Goal: Transaction & Acquisition: Book appointment/travel/reservation

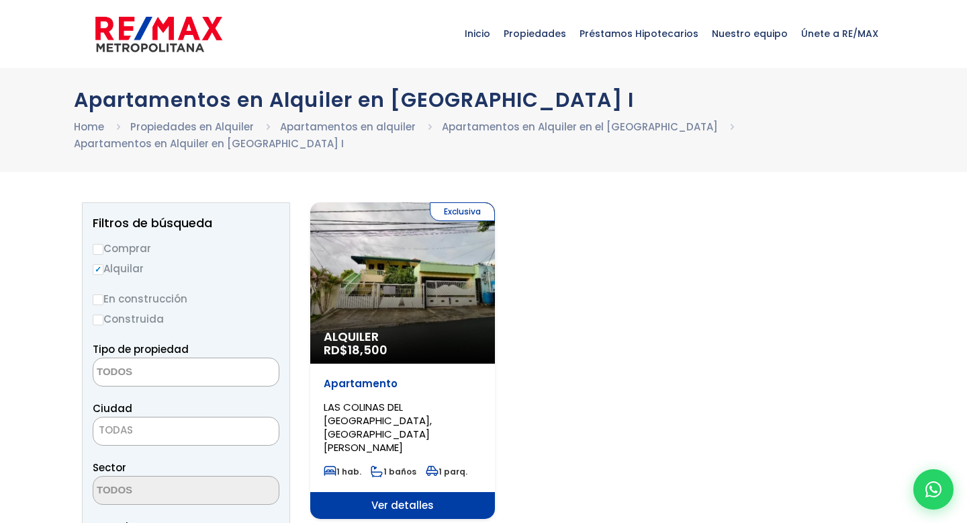
select select
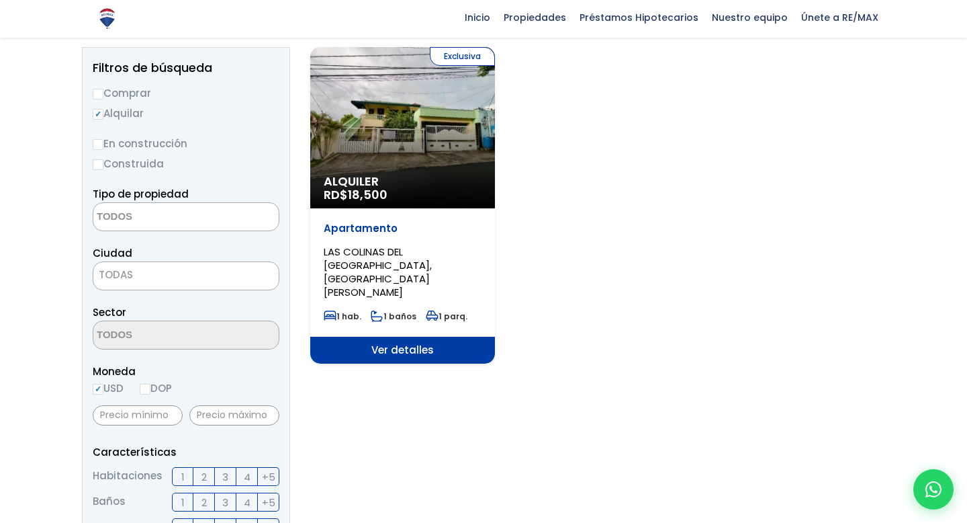
scroll to position [156, 0]
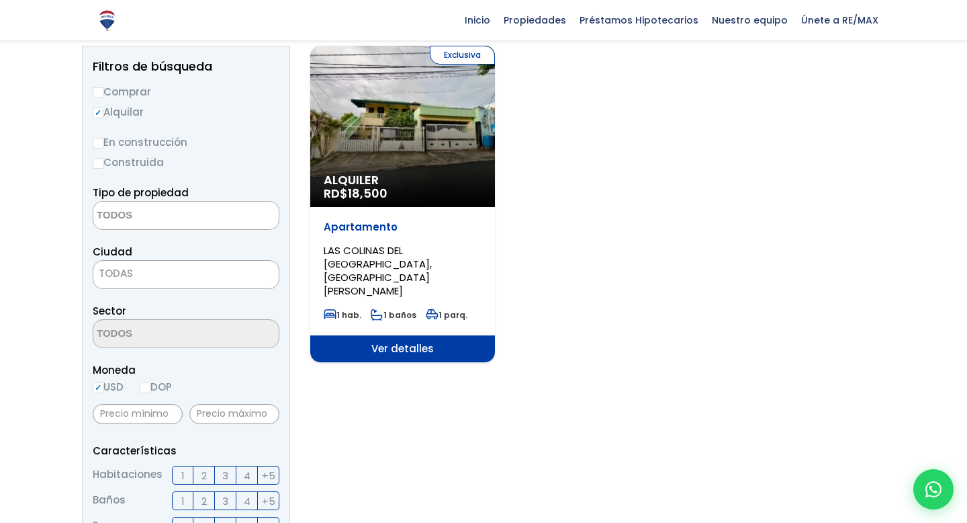
click at [432, 253] on span "LAS COLINAS DEL SEMINARIO I, SANTO DOMINGO DE GUZMÁN" at bounding box center [378, 270] width 108 height 54
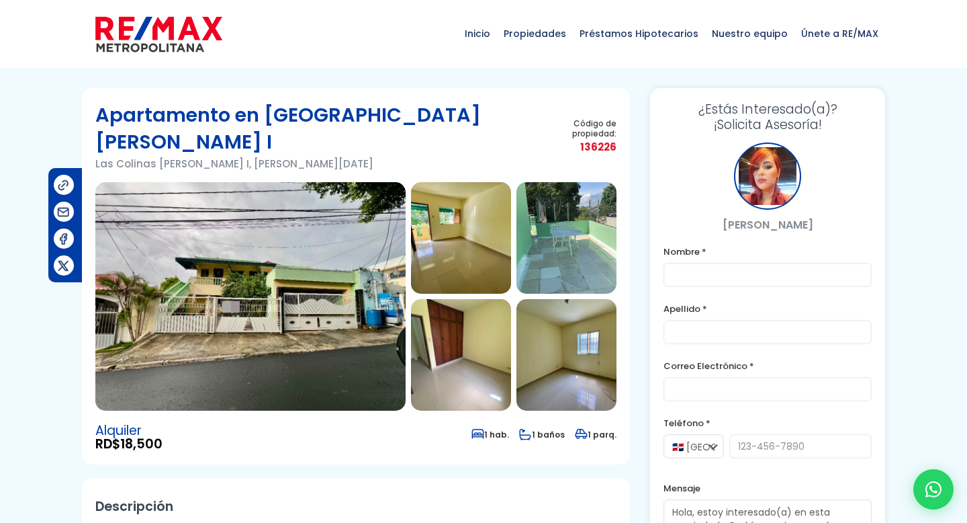
click at [284, 218] on img at bounding box center [250, 296] width 310 height 228
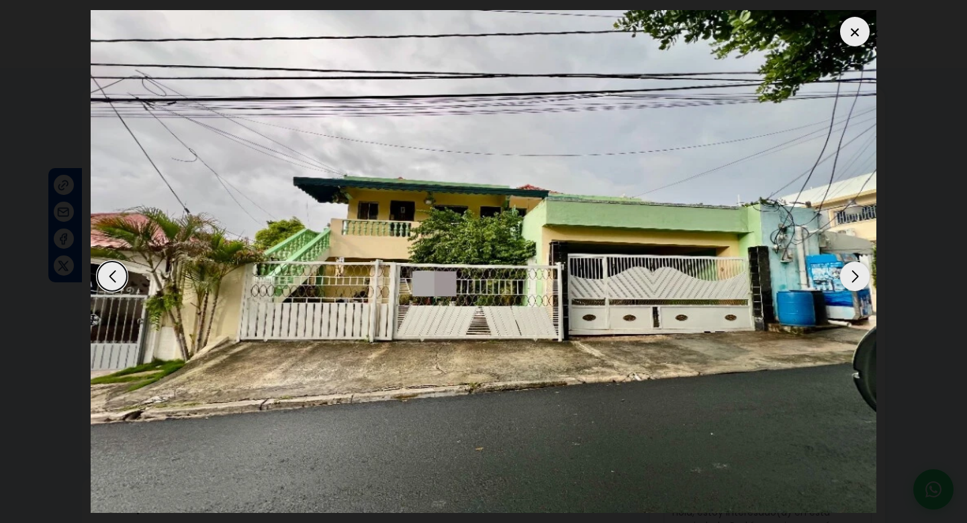
click at [857, 277] on div "Next slide" at bounding box center [855, 276] width 30 height 30
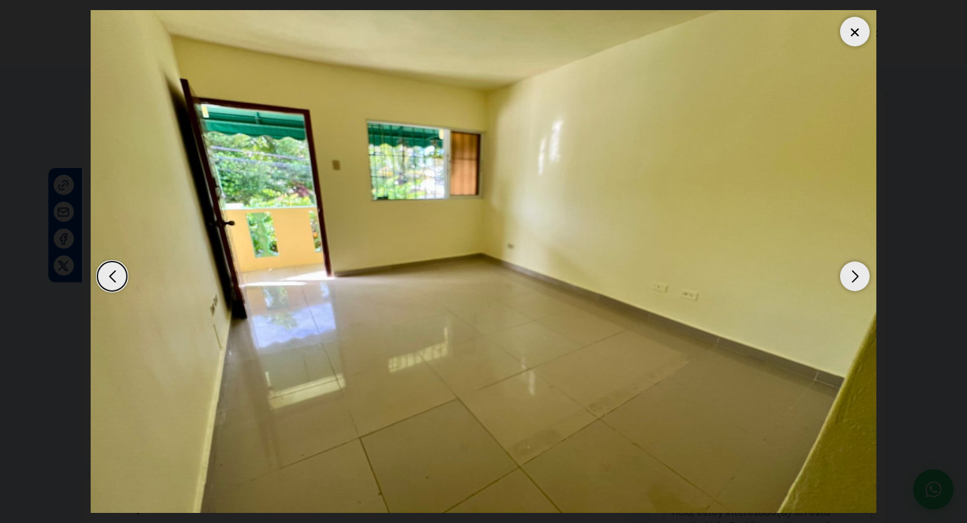
click at [113, 275] on div "Previous slide" at bounding box center [112, 276] width 30 height 30
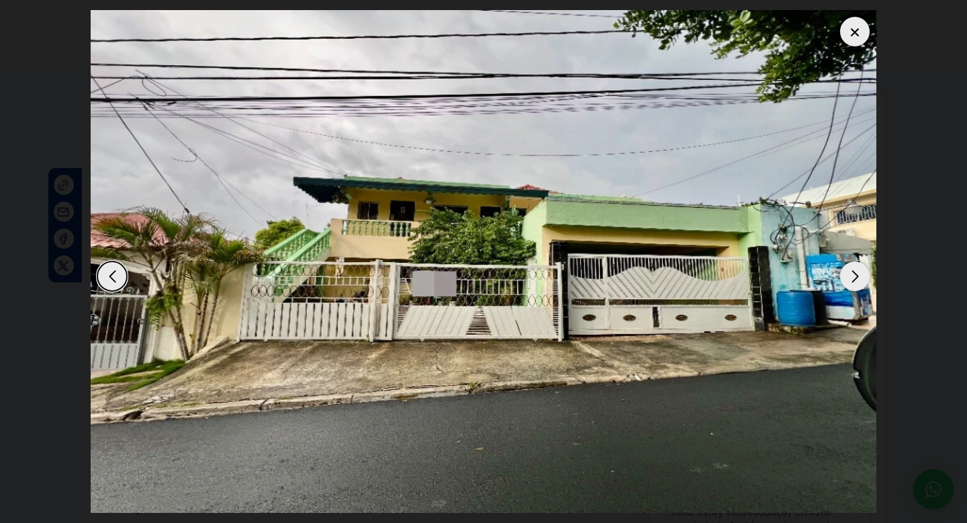
click at [854, 276] on div "Next slide" at bounding box center [855, 276] width 30 height 30
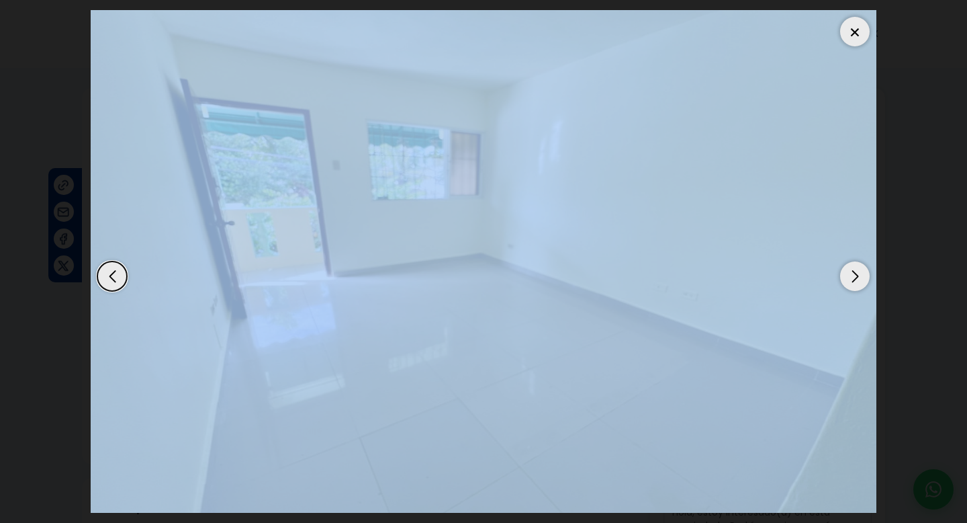
drag, startPoint x: 854, startPoint y: 276, endPoint x: 519, endPoint y: 221, distance: 339.1
click at [519, 221] on div at bounding box center [484, 261] width 786 height 503
click at [113, 279] on div "Previous slide" at bounding box center [112, 276] width 30 height 30
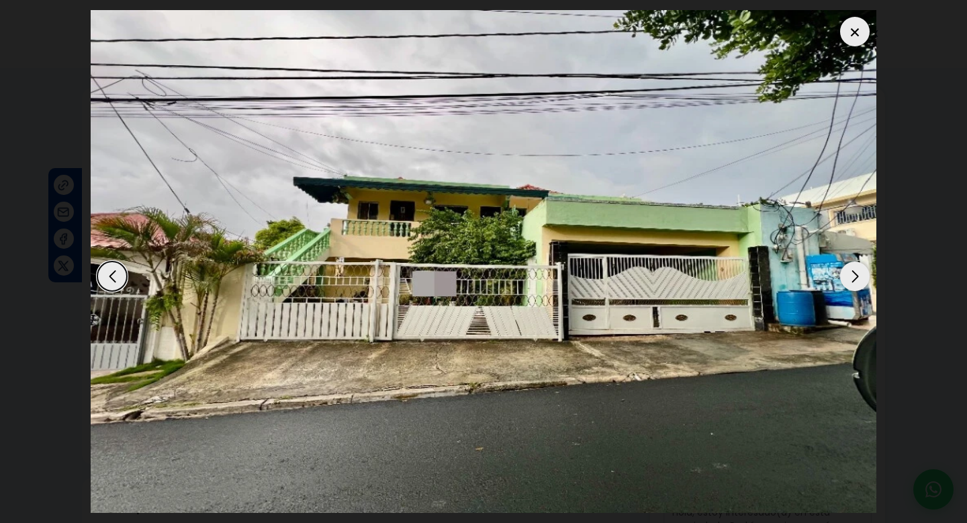
click at [854, 279] on div "Next slide" at bounding box center [855, 276] width 30 height 30
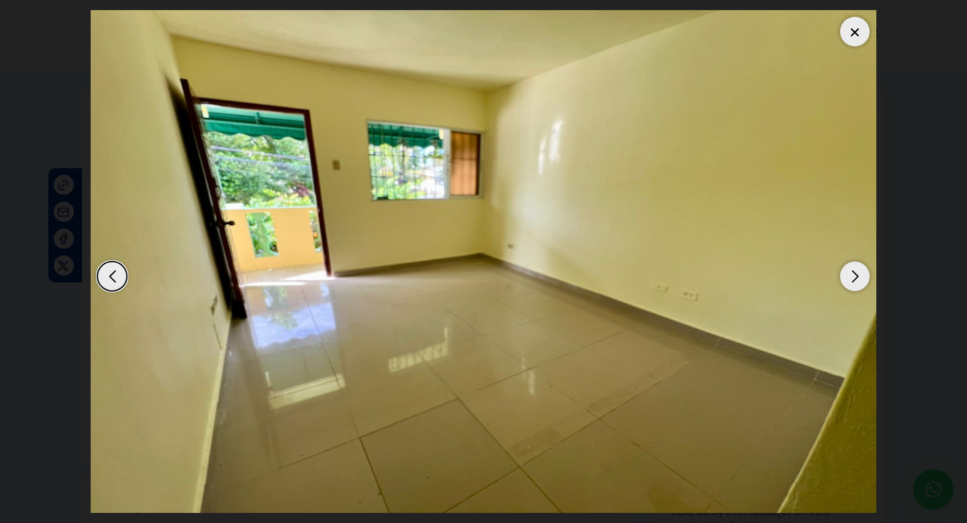
click at [854, 279] on div "Next slide" at bounding box center [855, 276] width 30 height 30
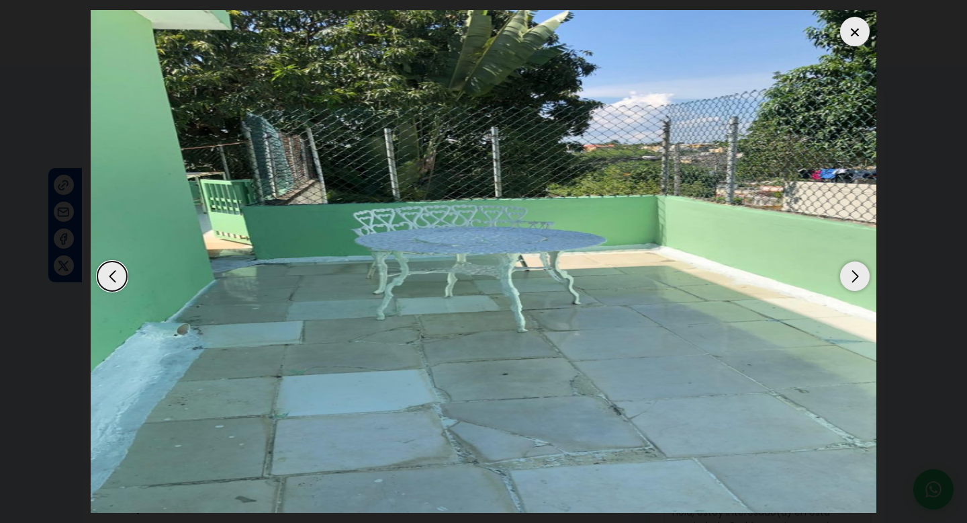
click at [854, 279] on div "Next slide" at bounding box center [855, 276] width 30 height 30
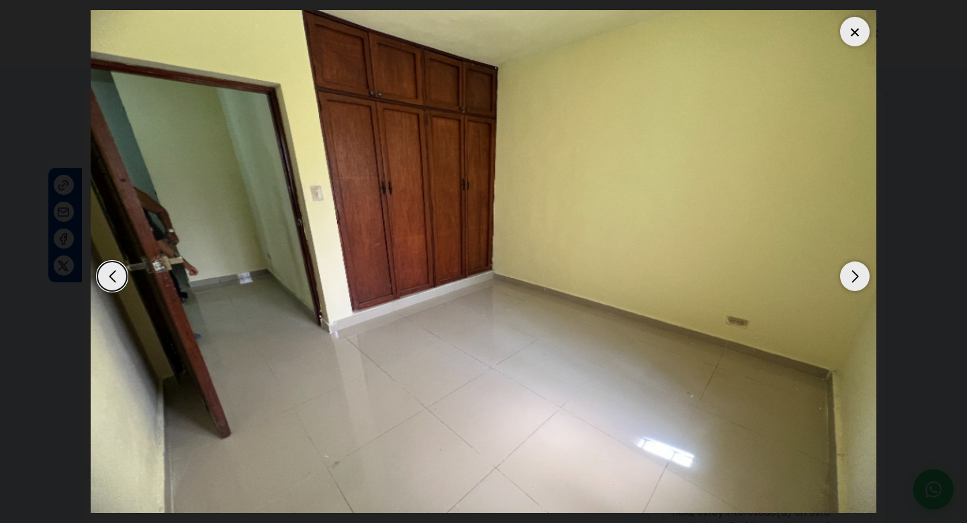
click at [854, 279] on div "Next slide" at bounding box center [855, 276] width 30 height 30
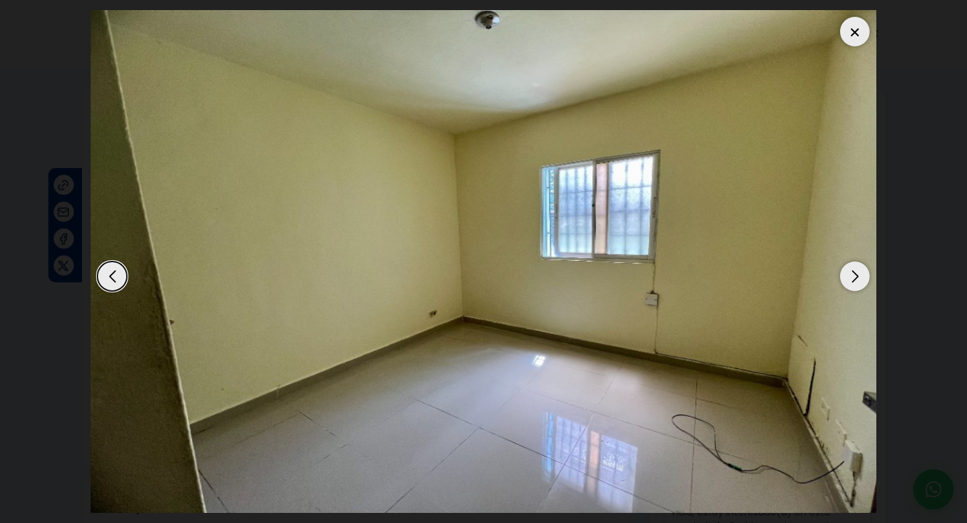
click at [854, 279] on div "Next slide" at bounding box center [855, 276] width 30 height 30
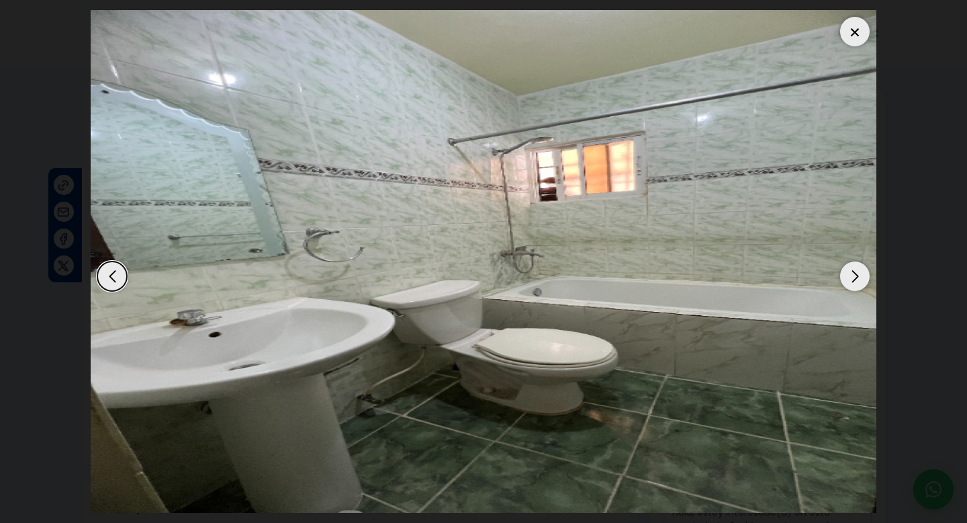
click at [854, 279] on div "Next slide" at bounding box center [855, 276] width 30 height 30
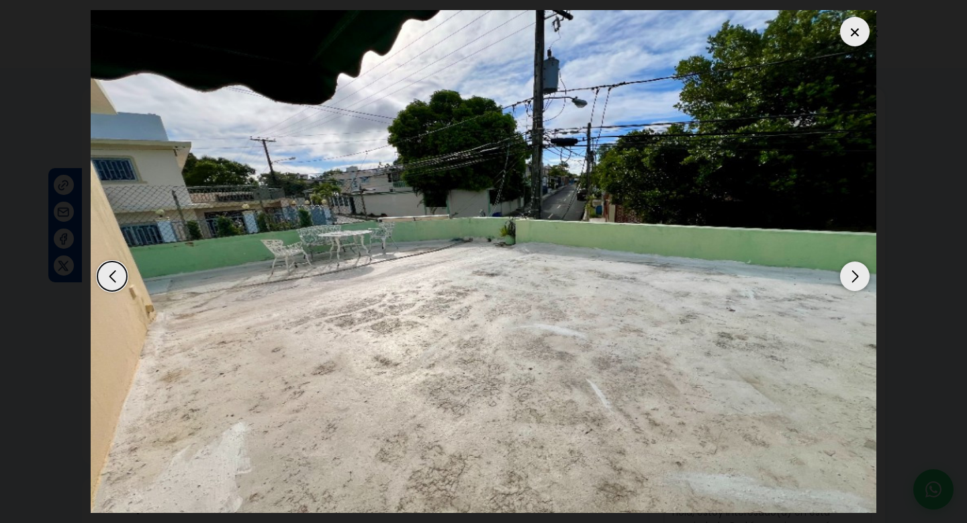
click at [854, 279] on div "Next slide" at bounding box center [855, 276] width 30 height 30
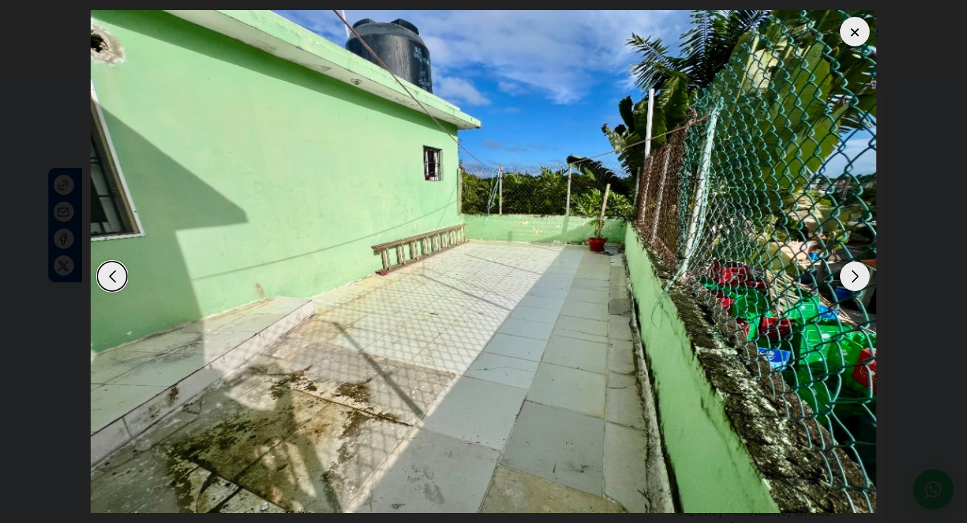
click at [854, 279] on div "Next slide" at bounding box center [855, 276] width 30 height 30
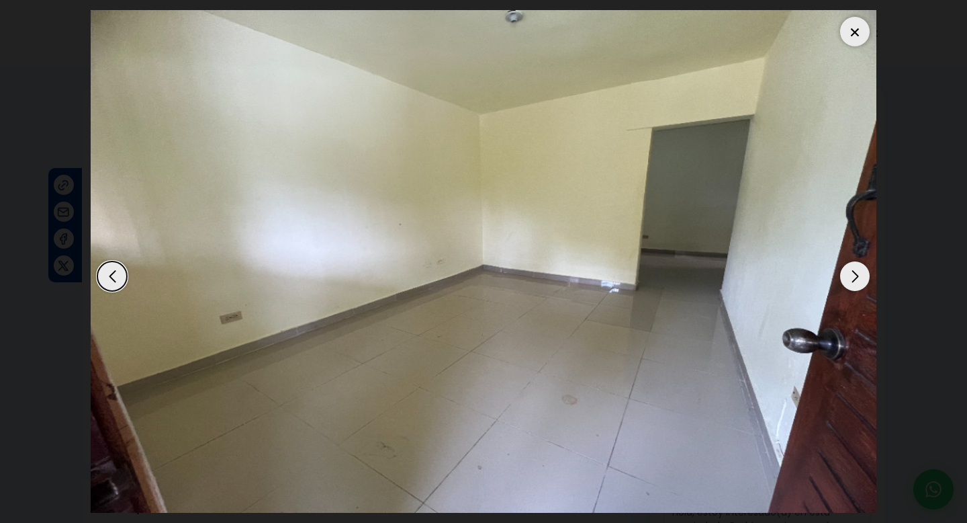
click at [854, 279] on div "Next slide" at bounding box center [855, 276] width 30 height 30
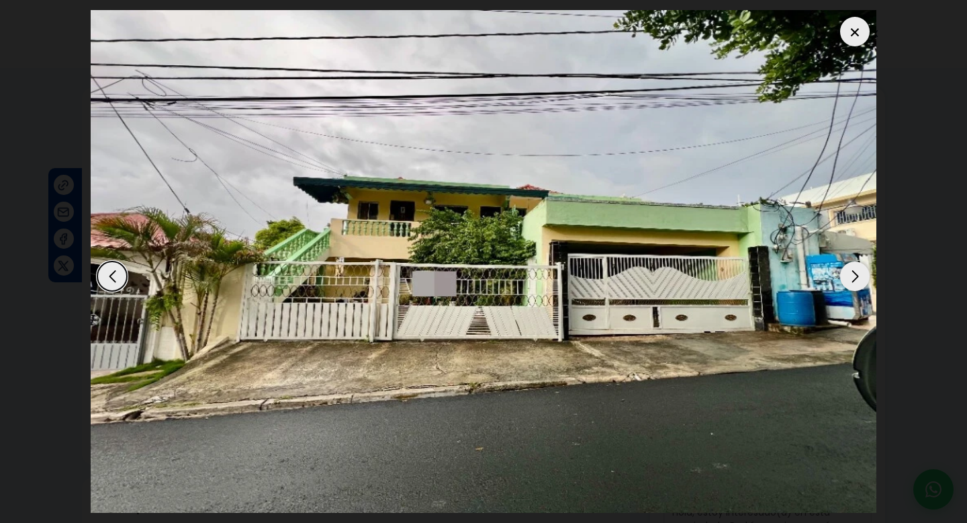
click at [856, 34] on div at bounding box center [855, 32] width 30 height 30
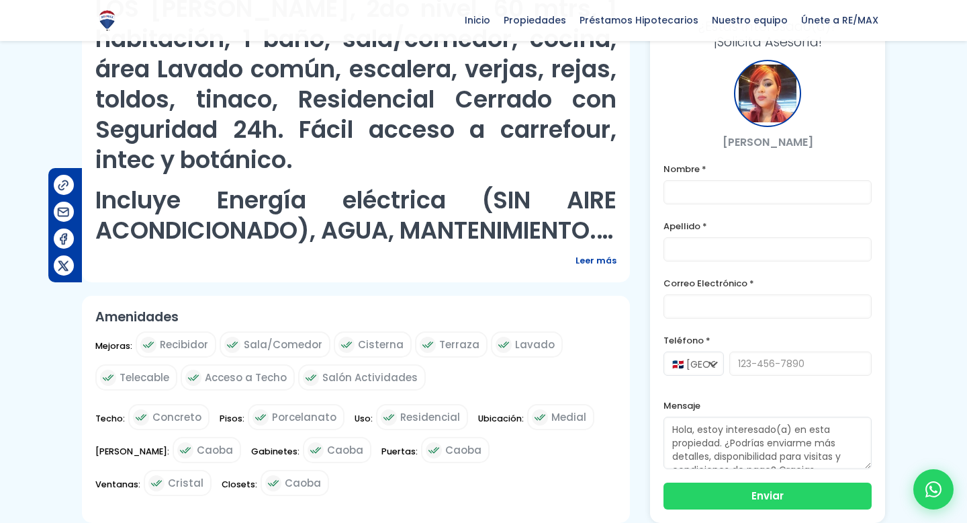
scroll to position [607, 0]
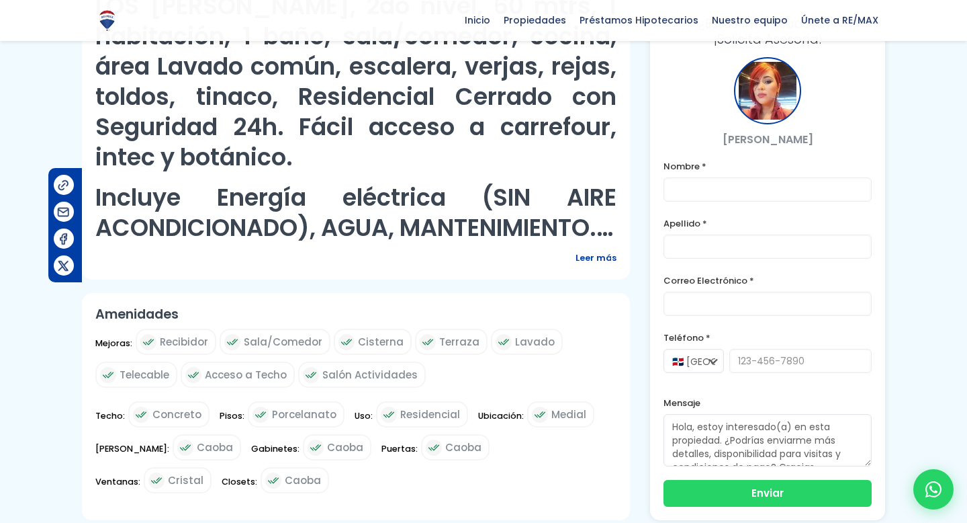
click at [591, 249] on span "Leer más" at bounding box center [596, 257] width 41 height 17
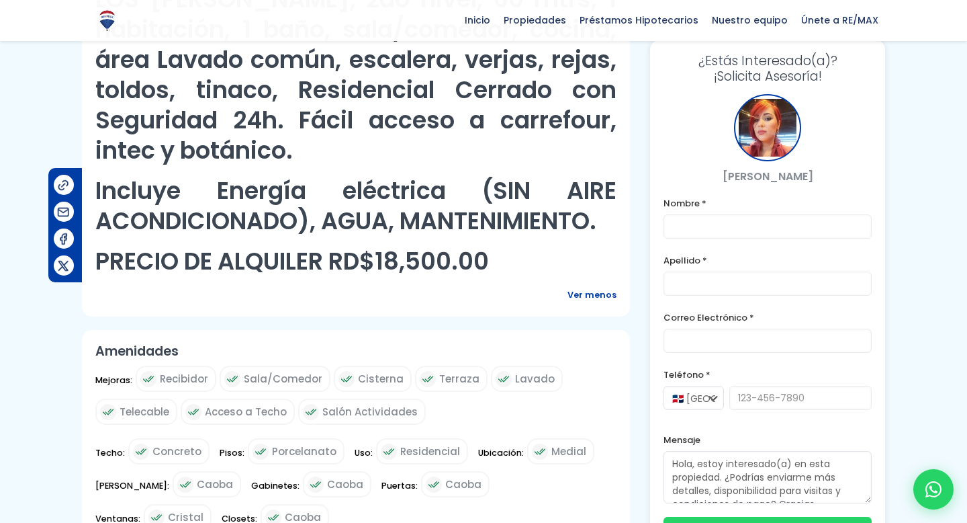
drag, startPoint x: 445, startPoint y: 217, endPoint x: 519, endPoint y: 237, distance: 76.6
click at [519, 246] on h2 "PRECIO DE ALQUILER RD$18,500.00" at bounding box center [355, 261] width 521 height 30
drag, startPoint x: 519, startPoint y: 237, endPoint x: 496, endPoint y: 238, distance: 23.5
click at [519, 246] on h2 "PRECIO DE ALQUILER RD$18,500.00" at bounding box center [355, 261] width 521 height 30
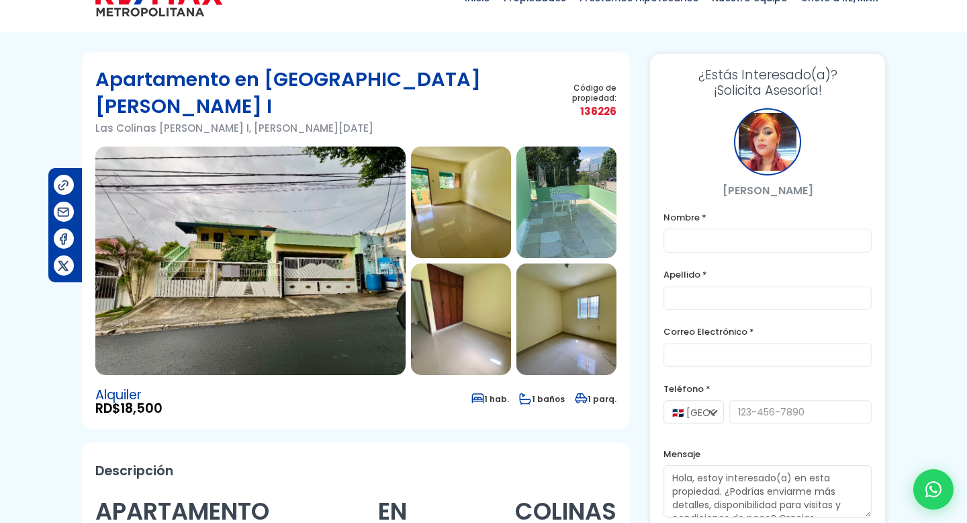
scroll to position [0, 0]
